Goal: Task Accomplishment & Management: Complete application form

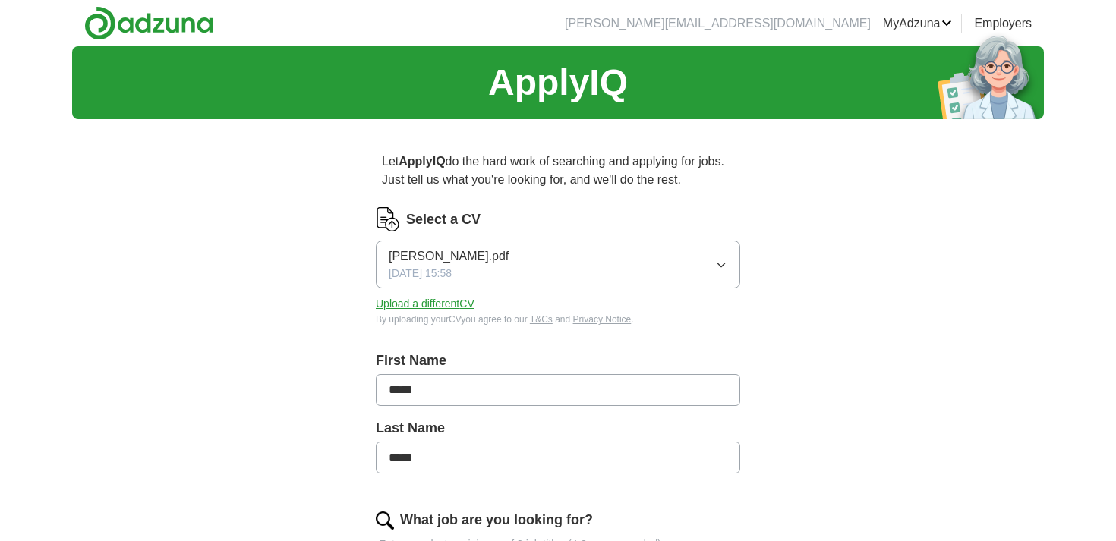
click at [520, 276] on button "[PERSON_NAME].pdf [DATE] 15:58" at bounding box center [558, 265] width 364 height 48
click at [402, 302] on button "Upload a different CV" at bounding box center [425, 304] width 99 height 16
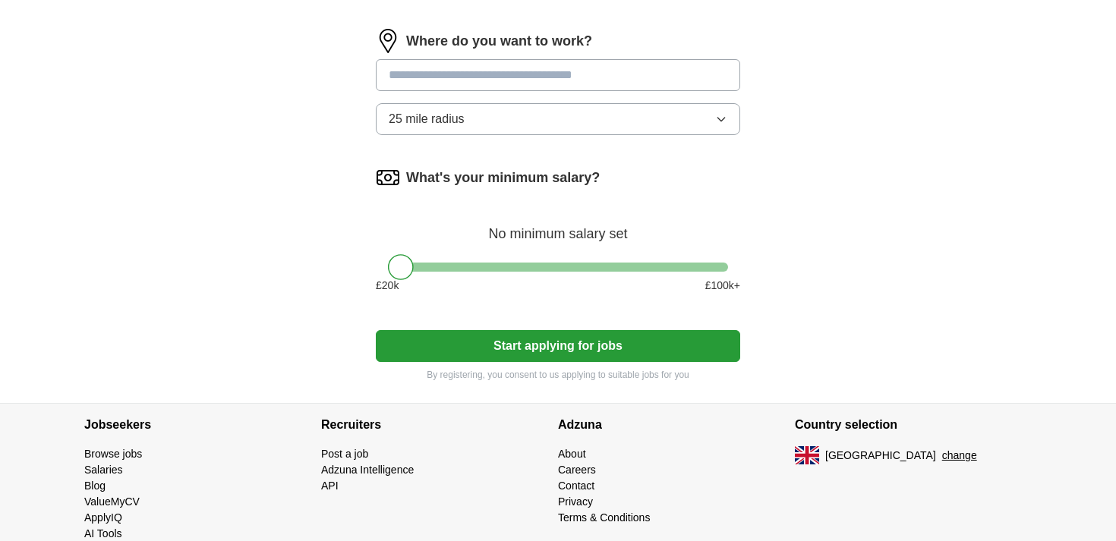
scroll to position [856, 0]
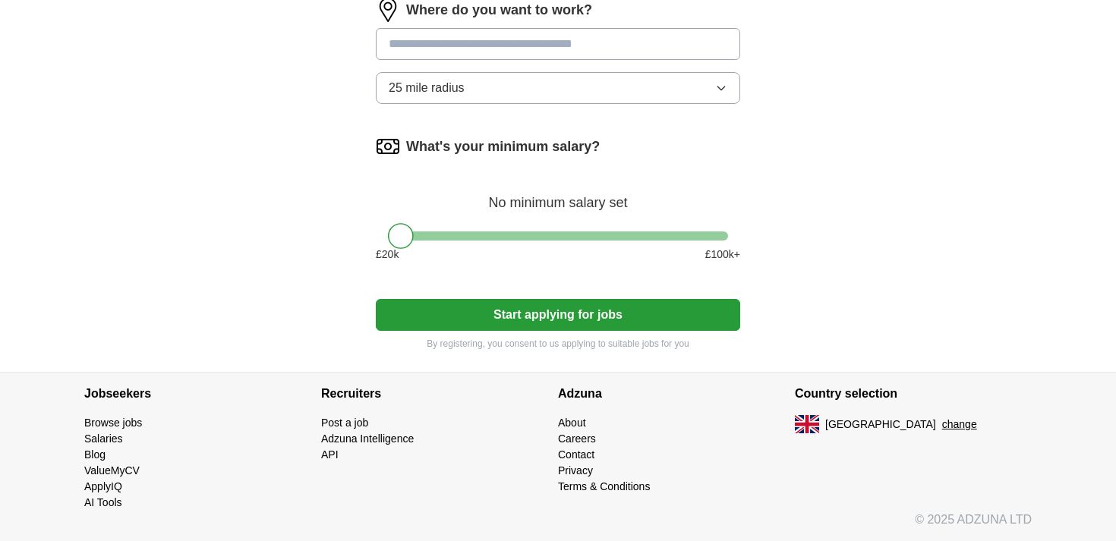
click at [607, 329] on button "Start applying for jobs" at bounding box center [558, 315] width 364 height 32
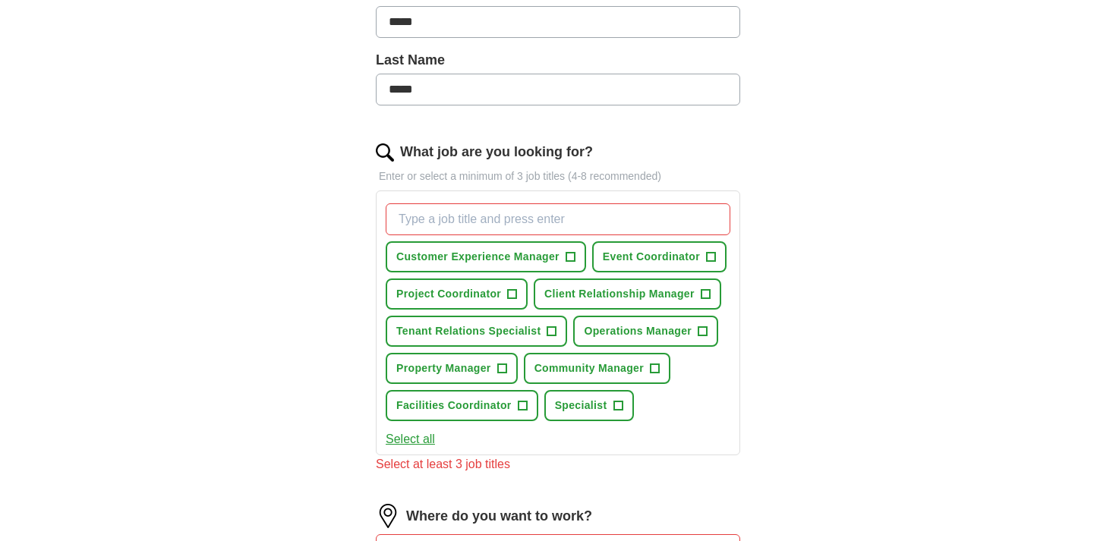
scroll to position [381, 0]
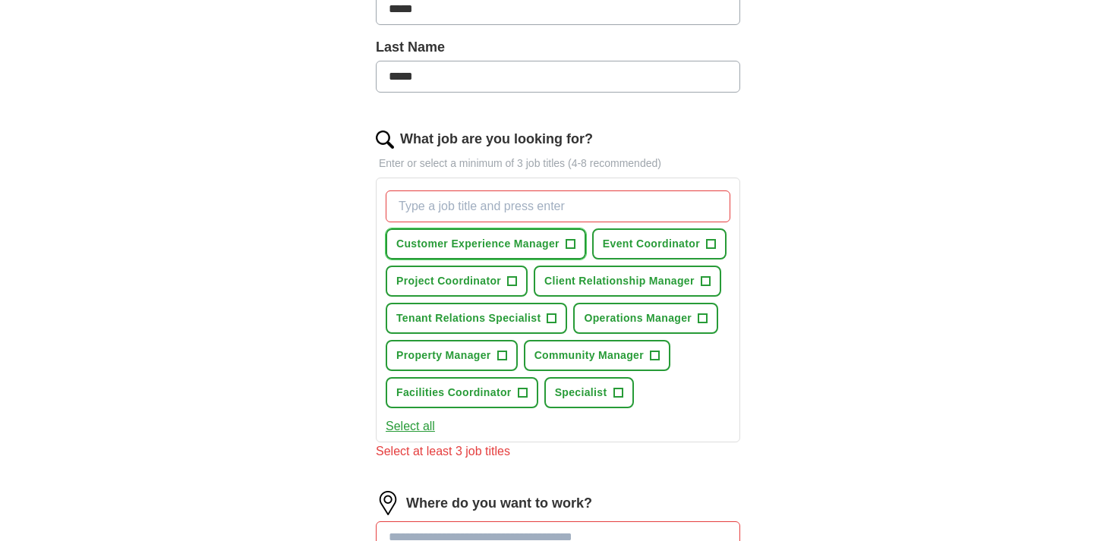
click at [569, 245] on span "+" at bounding box center [570, 244] width 9 height 12
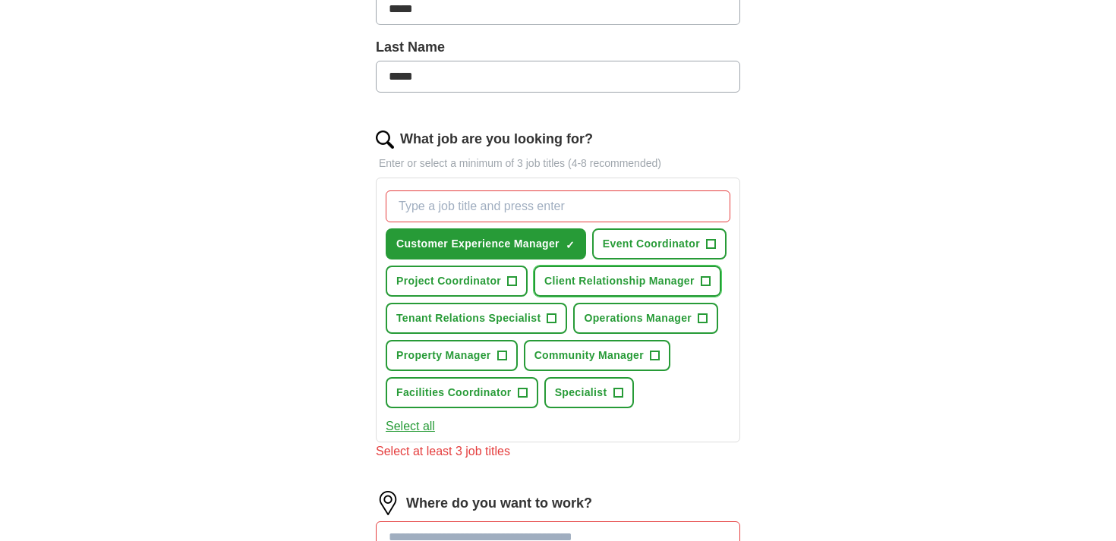
click at [695, 281] on span "Client Relationship Manager" at bounding box center [619, 281] width 150 height 16
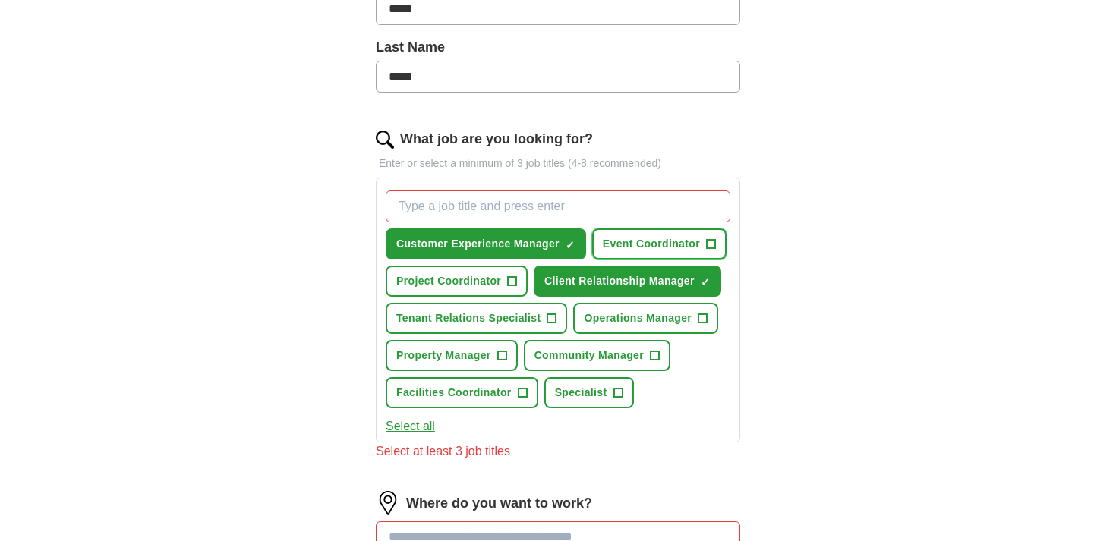
click at [706, 239] on button "Event Coordinator +" at bounding box center [659, 244] width 134 height 31
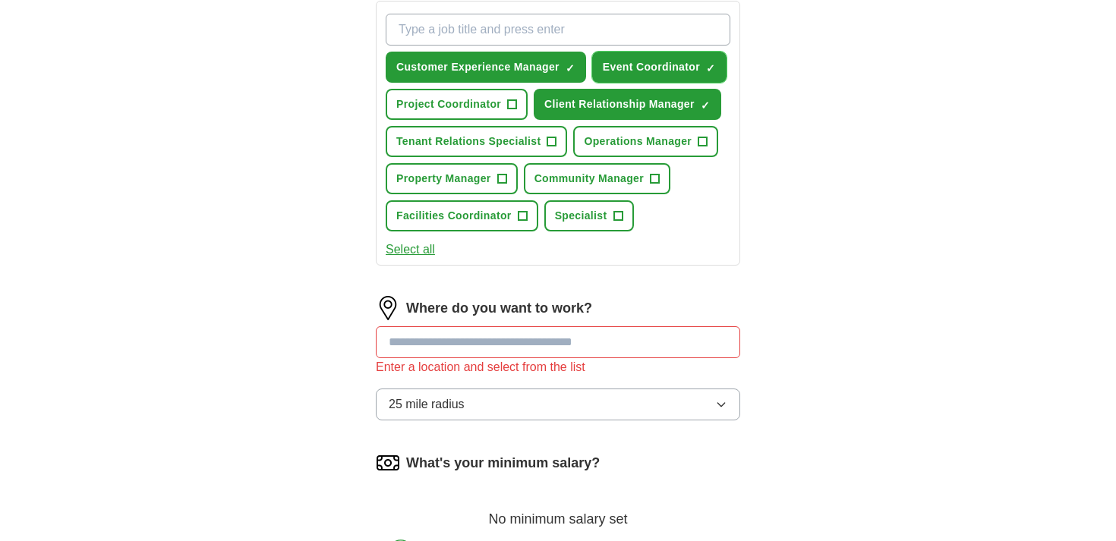
scroll to position [557, 0]
click at [491, 333] on input at bounding box center [558, 343] width 364 height 32
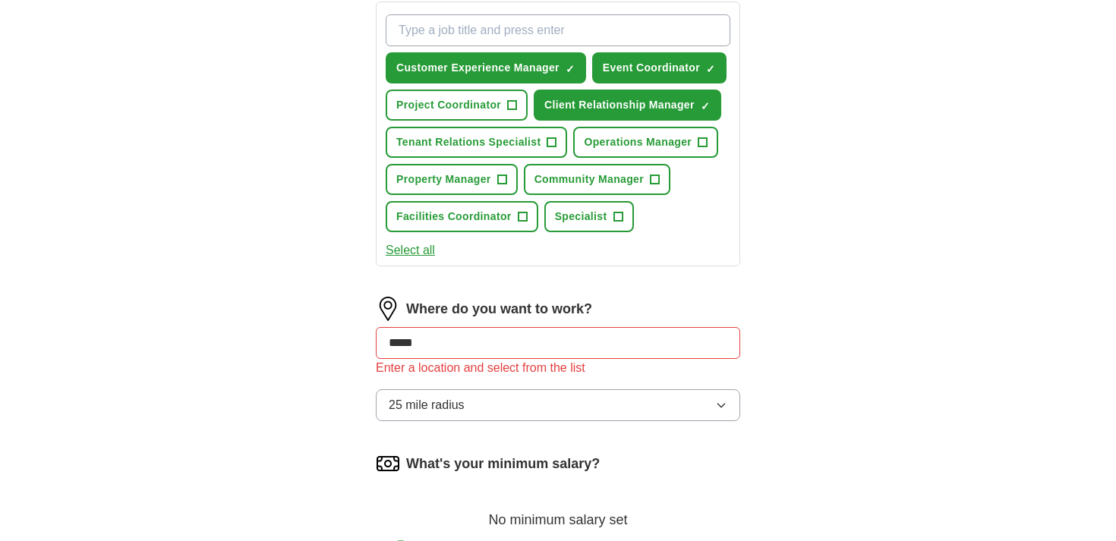
type input "******"
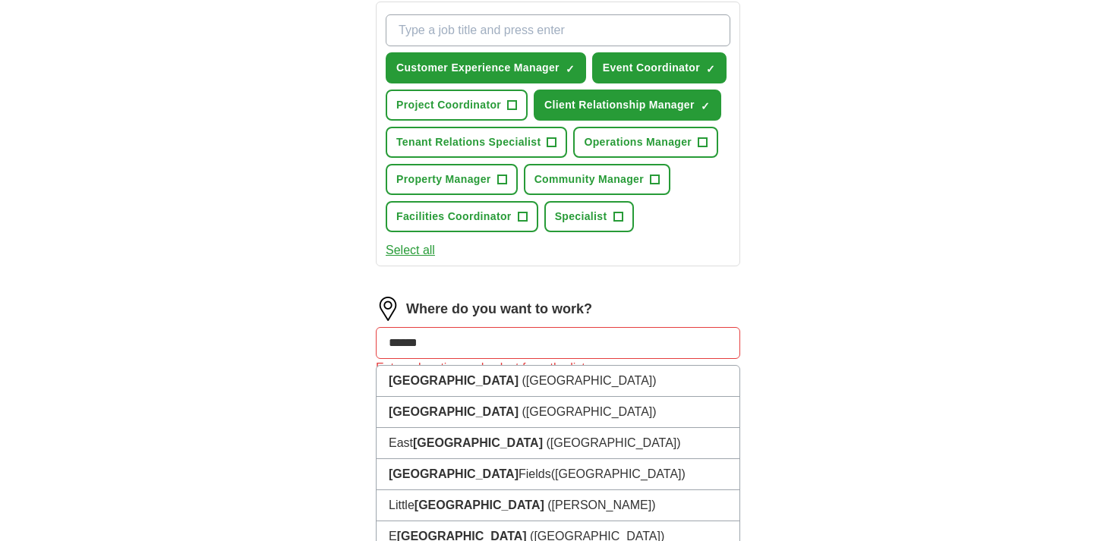
click at [475, 380] on li "[GEOGRAPHIC_DATA] ([GEOGRAPHIC_DATA])" at bounding box center [558, 381] width 363 height 31
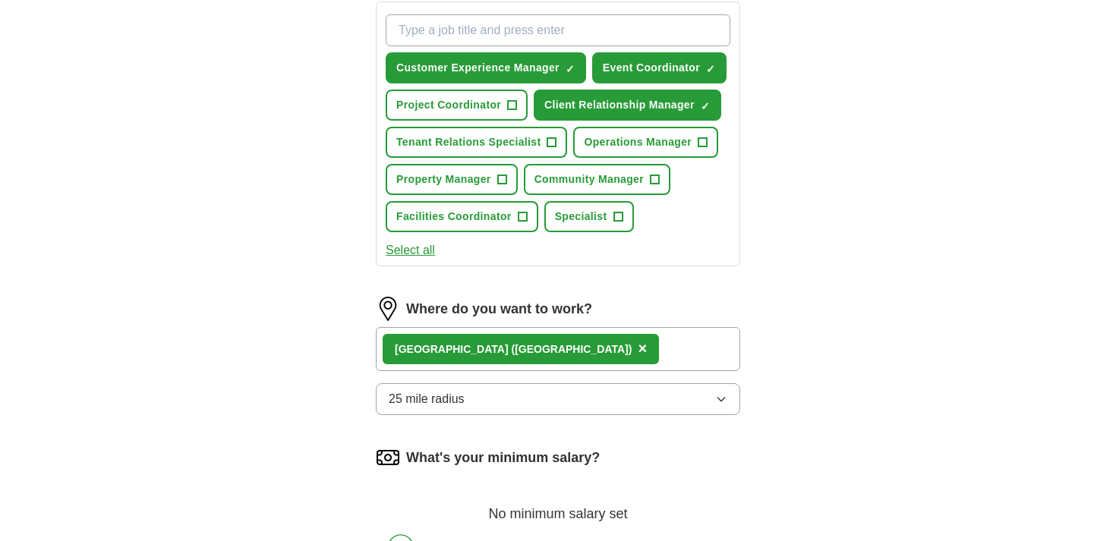
scroll to position [596, 0]
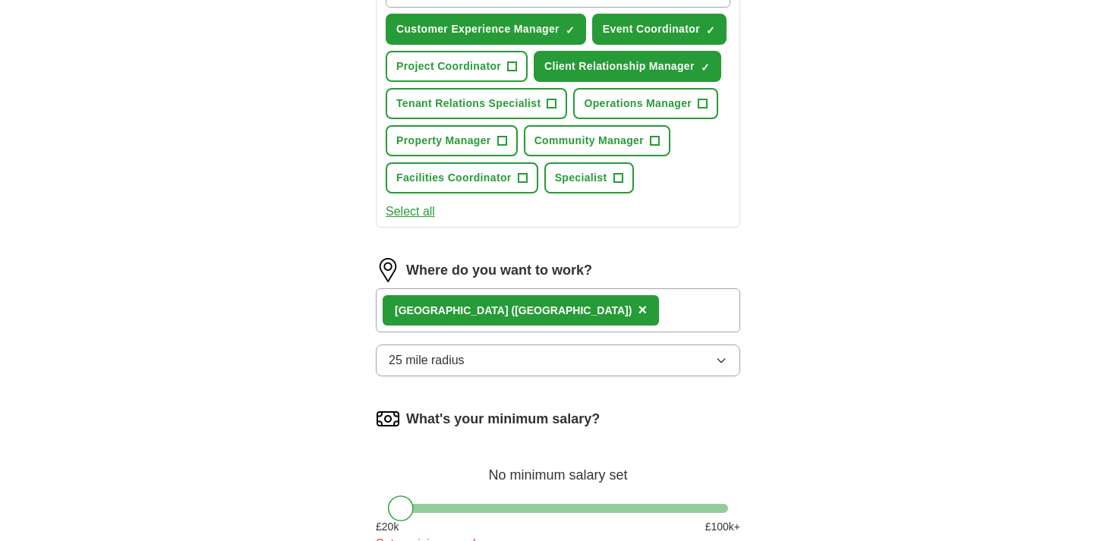
click at [493, 368] on button "25 mile radius" at bounding box center [558, 361] width 364 height 32
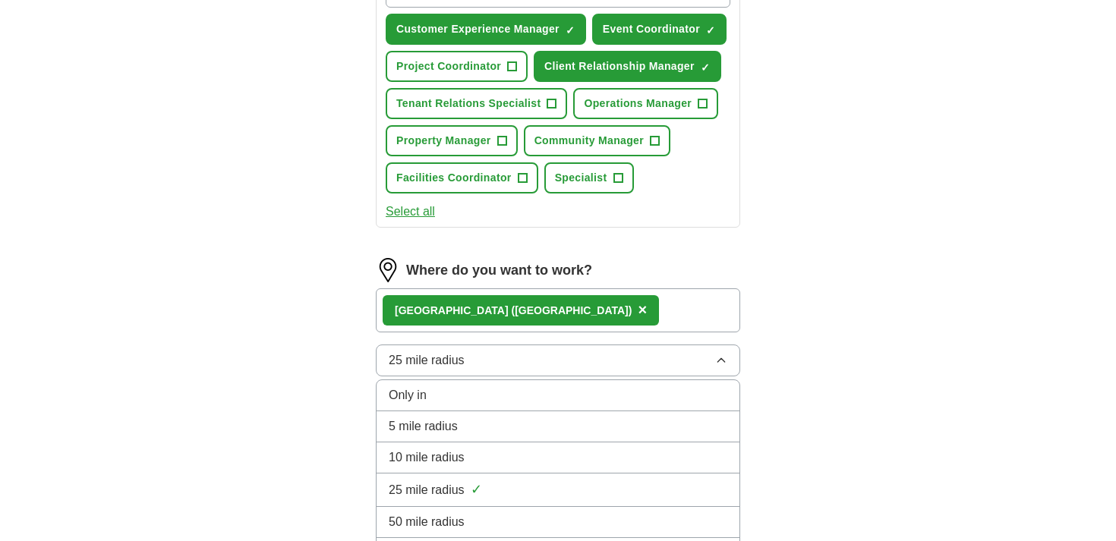
click at [434, 433] on span "5 mile radius" at bounding box center [423, 427] width 69 height 18
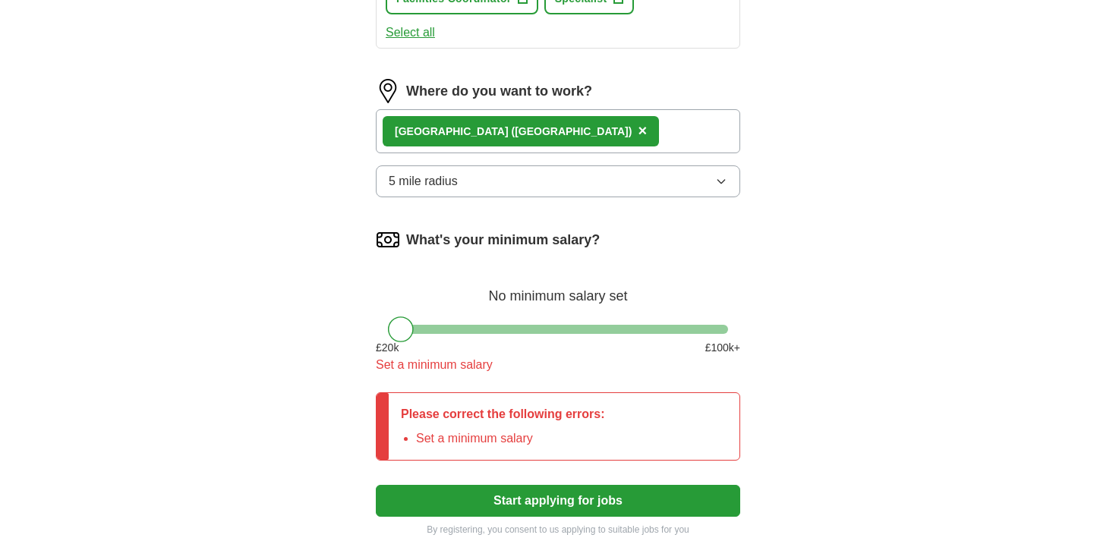
scroll to position [781, 0]
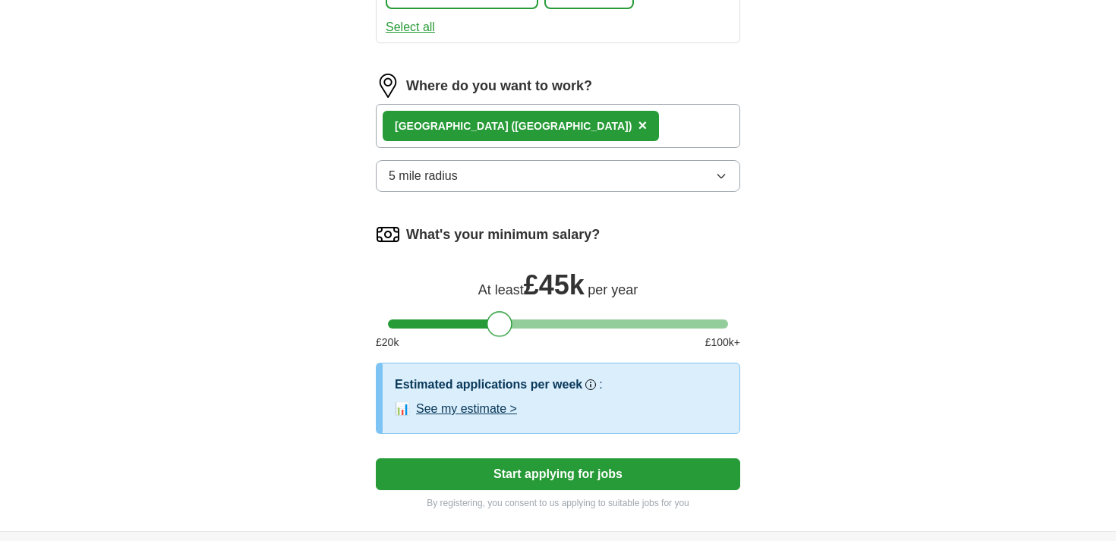
drag, startPoint x: 393, startPoint y: 325, endPoint x: 491, endPoint y: 323, distance: 98.0
click at [491, 323] on div at bounding box center [500, 324] width 26 height 26
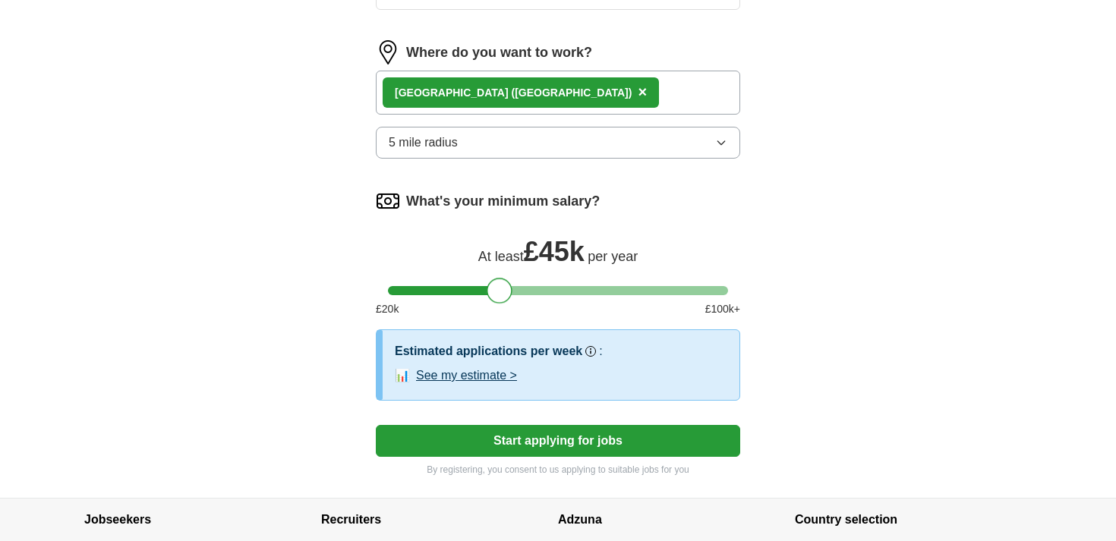
scroll to position [819, 0]
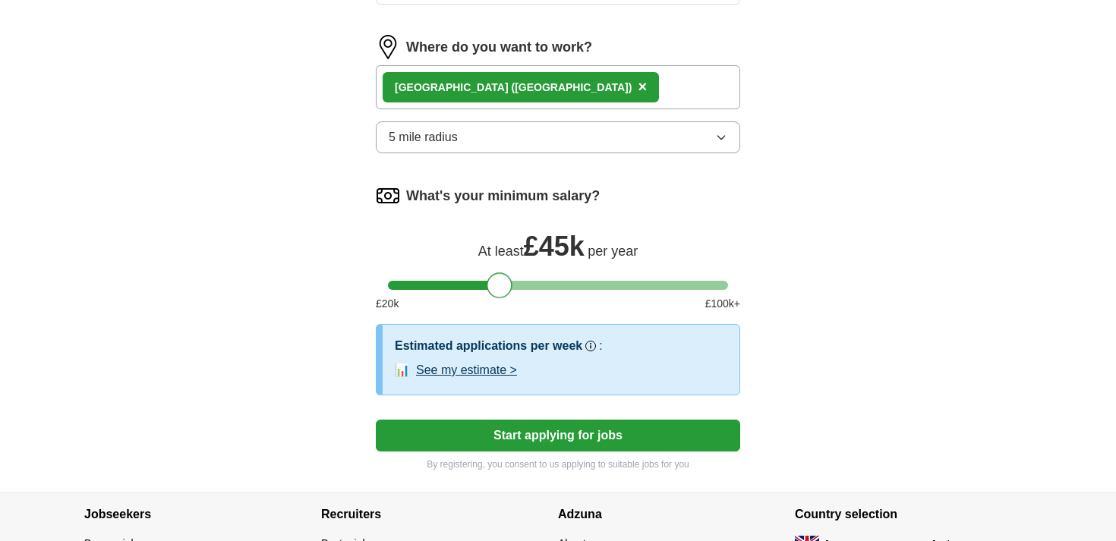
click at [475, 427] on button "Start applying for jobs" at bounding box center [558, 436] width 364 height 32
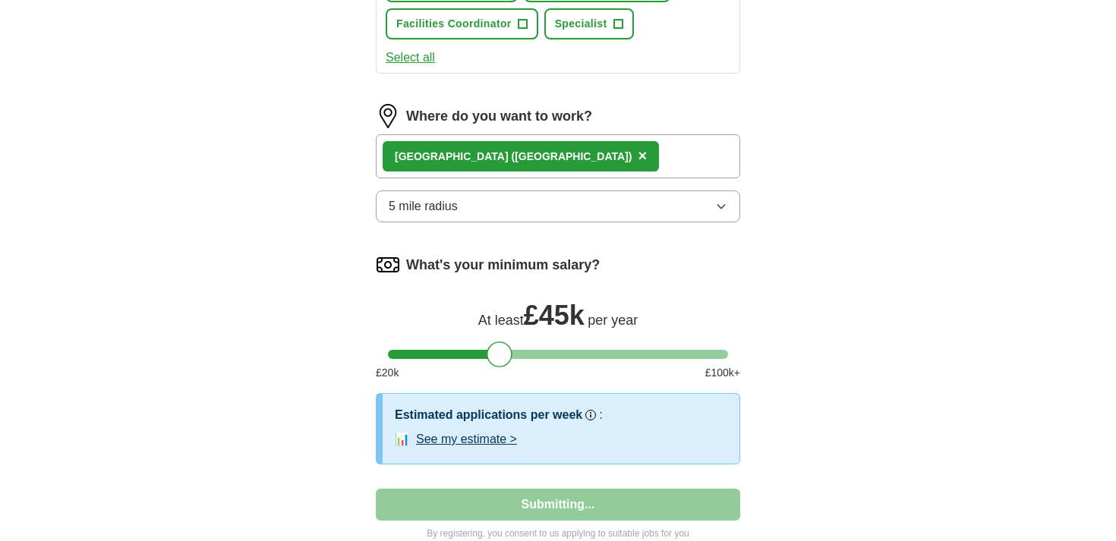
select select "**"
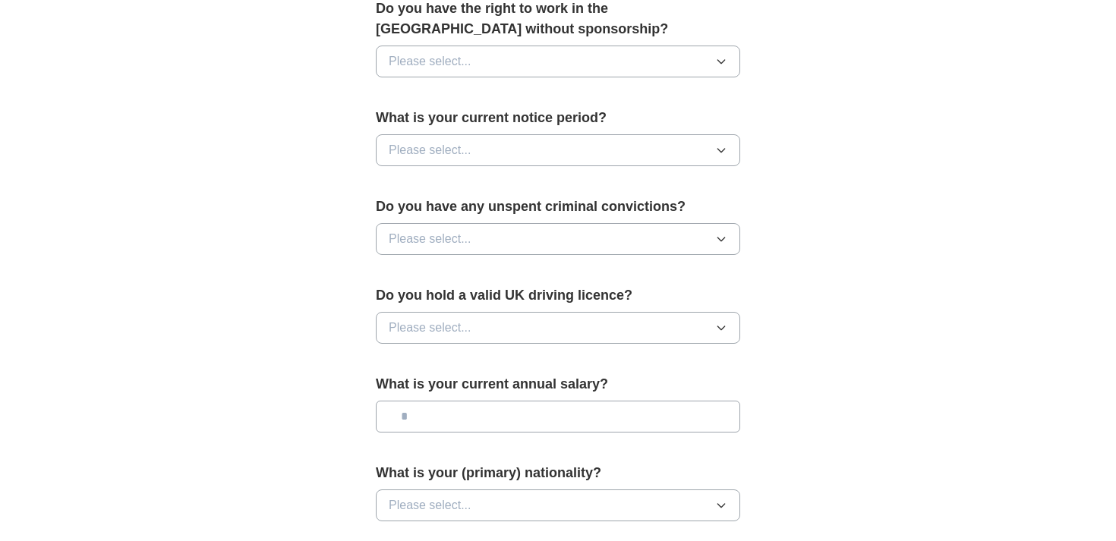
scroll to position [916, 0]
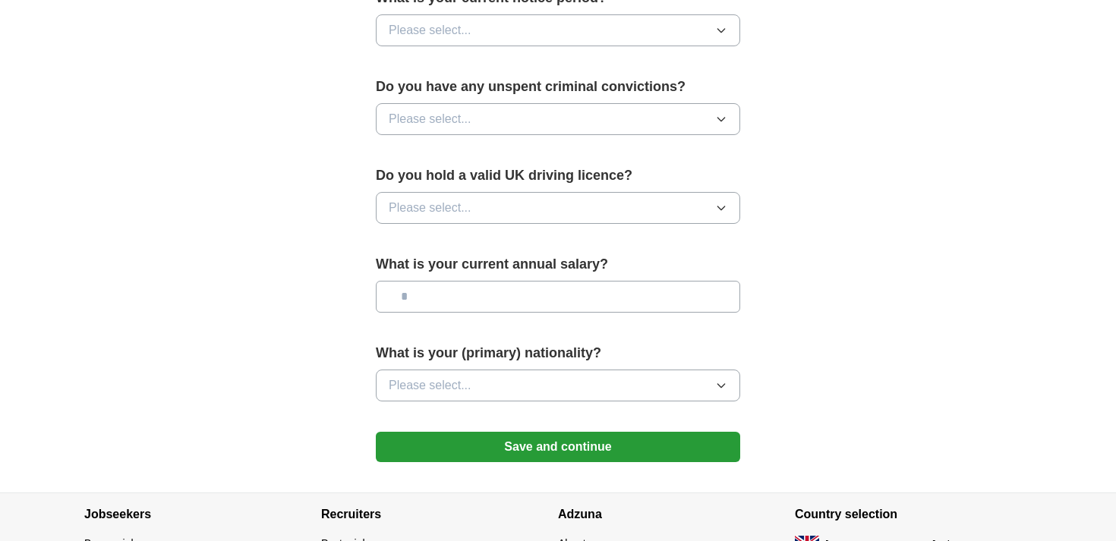
click at [470, 442] on button "Save and continue" at bounding box center [558, 447] width 364 height 30
